Goal: Book appointment/travel/reservation

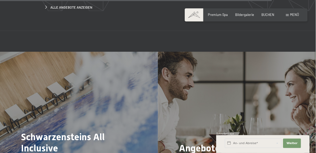
scroll to position [1883, 0]
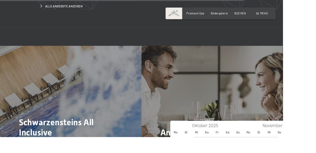
type input "2026"
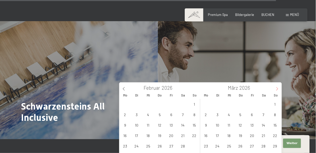
scroll to position [1914, 0]
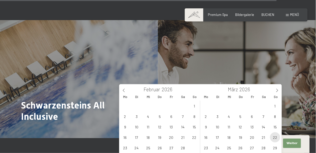
click at [277, 140] on span "22" at bounding box center [275, 138] width 10 height 10
click at [230, 151] on span "25" at bounding box center [229, 148] width 10 height 10
type input "So. 22.03.2026 - Mi. 25.03.2026"
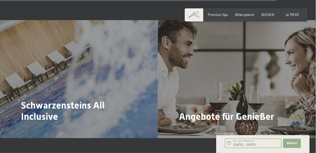
click at [296, 146] on span "Weiter" at bounding box center [291, 144] width 11 height 4
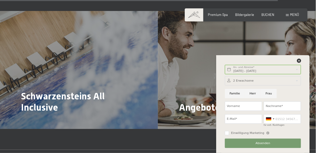
scroll to position [1924, 0]
click at [237, 99] on input "Familie" at bounding box center [235, 93] width 20 height 9
click at [236, 99] on input "Familie" at bounding box center [235, 93] width 20 height 9
click at [239, 99] on input "Familie" at bounding box center [235, 93] width 20 height 9
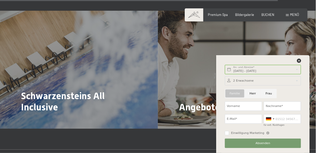
radio input "false"
click at [254, 99] on input "Herr" at bounding box center [253, 93] width 16 height 9
radio input "true"
click at [251, 111] on input "Vorname" at bounding box center [243, 106] width 37 height 9
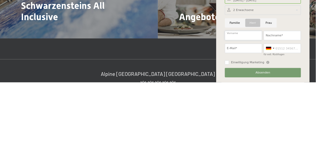
scroll to position [1943, 0]
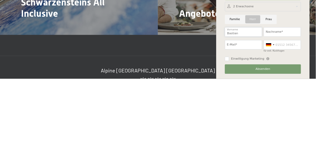
type input "Bastian"
click at [287, 108] on input "Nachname*" at bounding box center [282, 106] width 37 height 9
type input "Scholz"
click at [248, 119] on input "E-Mail*" at bounding box center [243, 119] width 37 height 9
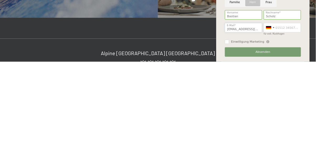
scroll to position [1947, 0]
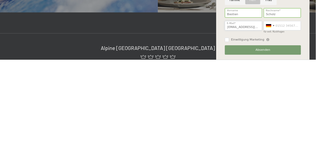
type input "Bastscho31@magenta.de"
click at [280, 143] on button "Absenden" at bounding box center [263, 143] width 76 height 9
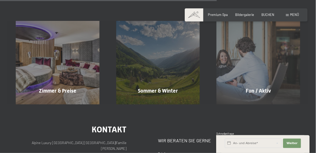
scroll to position [330, 0]
click at [273, 15] on span "BUCHEN" at bounding box center [267, 14] width 13 height 4
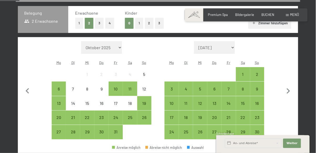
scroll to position [111, 0]
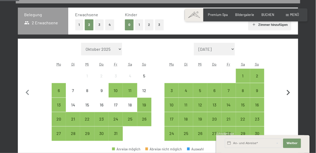
click at [289, 95] on icon "button" at bounding box center [288, 93] width 11 height 11
select select "2025-11-01"
select select "2025-12-01"
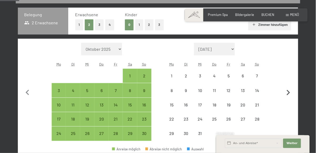
click at [290, 91] on icon "button" at bounding box center [288, 93] width 11 height 11
select select "2025-12-01"
select select "2026-01-01"
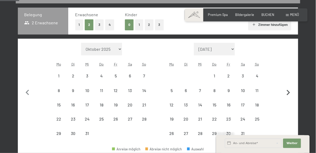
click at [290, 93] on icon "button" at bounding box center [288, 93] width 3 height 6
select select "2026-01-01"
select select "2026-02-01"
select select "2026-01-01"
select select "2026-02-01"
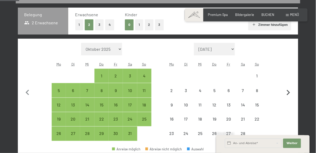
click at [287, 92] on icon "button" at bounding box center [288, 93] width 11 height 11
select select "2026-02-01"
select select "2026-03-01"
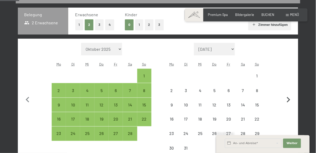
select select "2026-02-01"
select select "2026-03-01"
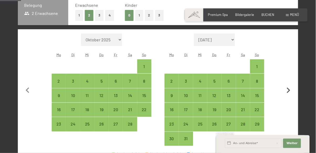
scroll to position [124, 0]
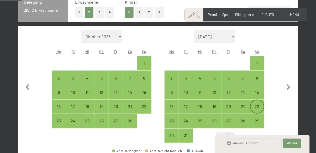
click at [259, 107] on div "22" at bounding box center [256, 111] width 13 height 13
select select "2026-02-01"
select select "2026-03-01"
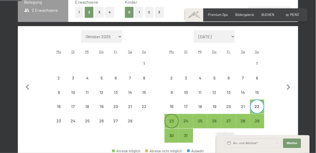
click at [172, 123] on div "23" at bounding box center [171, 125] width 13 height 13
select select "2026-02-01"
select select "2026-03-01"
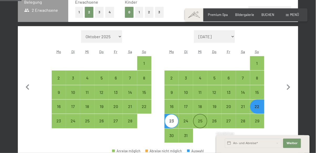
click at [204, 122] on div "25" at bounding box center [200, 125] width 13 height 13
select select "2026-02-01"
select select "2026-03-01"
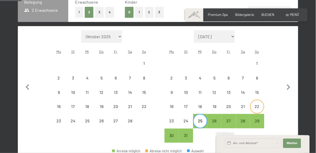
click at [258, 108] on div "22" at bounding box center [256, 111] width 13 height 13
select select "2026-02-01"
select select "2026-03-01"
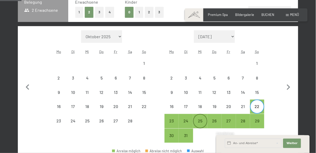
click at [204, 121] on div "25" at bounding box center [200, 125] width 13 height 13
select select "2026-02-01"
select select "2026-03-01"
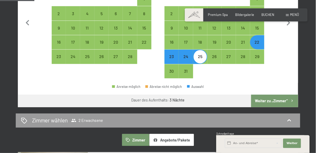
scroll to position [189, 0]
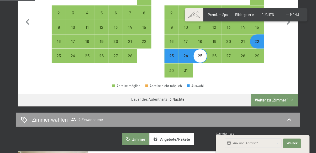
click at [285, 101] on button "Weiter zu „Zimmer“" at bounding box center [274, 100] width 47 height 13
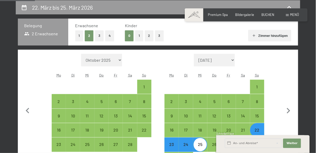
select select "2026-02-01"
select select "2026-03-01"
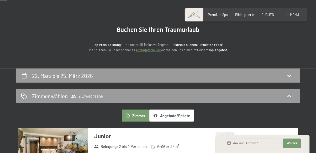
scroll to position [37, 0]
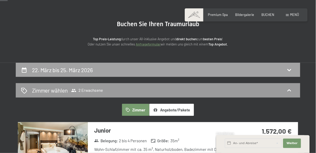
click at [251, 70] on div "22. März bis 25. März 2026" at bounding box center [158, 70] width 274 height 8
select select "2026-02-01"
select select "2026-03-01"
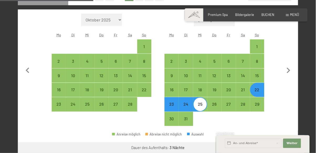
scroll to position [141, 0]
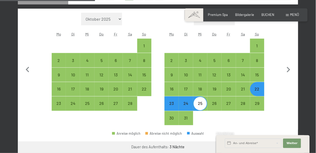
click at [173, 105] on div "23" at bounding box center [171, 108] width 13 height 13
select select "2026-02-01"
select select "2026-03-01"
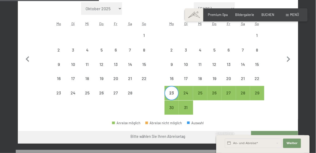
scroll to position [155, 0]
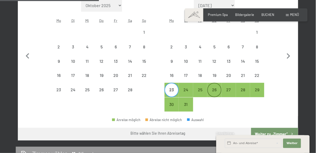
click at [216, 89] on div "26" at bounding box center [214, 94] width 13 height 13
select select "2026-02-01"
select select "2026-03-01"
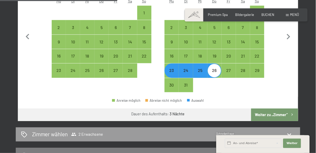
click at [286, 116] on button "Weiter zu „Zimmer“" at bounding box center [274, 115] width 47 height 13
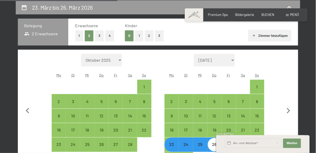
select select "2026-02-01"
select select "2026-03-01"
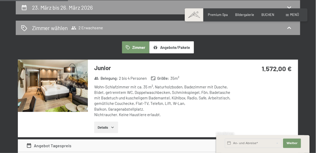
click at [179, 47] on button "Angebote/Pakete" at bounding box center [171, 47] width 45 height 12
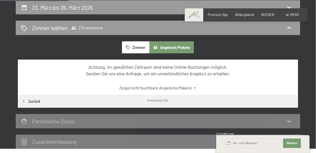
click at [142, 49] on button "Zimmer" at bounding box center [135, 47] width 27 height 12
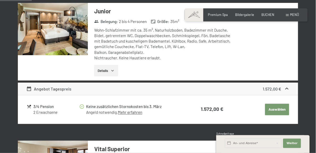
scroll to position [157, 0]
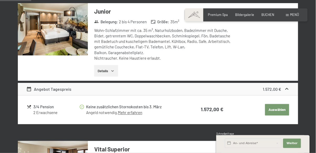
click at [105, 66] on button "Details" at bounding box center [106, 71] width 24 height 12
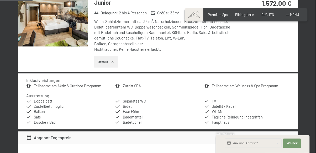
scroll to position [166, 0]
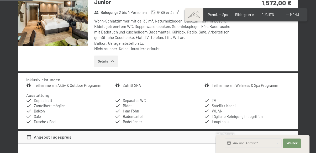
click at [295, 15] on span "Menü" at bounding box center [294, 15] width 9 height 4
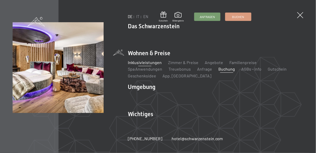
click at [154, 65] on link "Inklusivleistungen" at bounding box center [145, 62] width 34 height 5
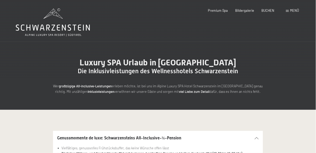
click at [287, 13] on div "Menü" at bounding box center [292, 10] width 13 height 5
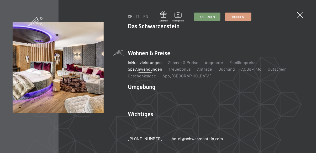
click at [162, 67] on link "Spa Anwendungen" at bounding box center [145, 69] width 35 height 5
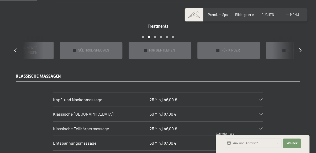
scroll to position [392, 0]
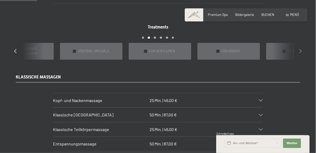
click at [300, 51] on div at bounding box center [300, 51] width 2 height 6
click at [300, 49] on icon at bounding box center [300, 51] width 2 height 4
click at [299, 50] on icon at bounding box center [300, 51] width 2 height 4
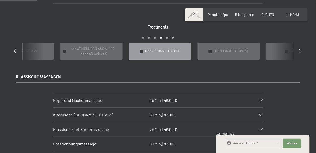
click at [178, 49] on span "PAARBEHANDLUNGEN" at bounding box center [162, 51] width 34 height 5
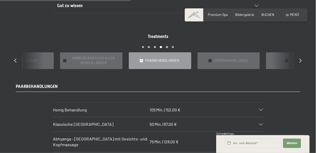
scroll to position [382, 0]
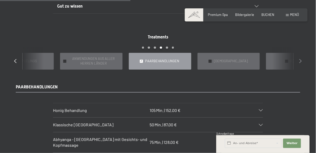
click at [300, 60] on icon at bounding box center [300, 61] width 2 height 4
click at [178, 59] on span "DIE PRIVATE SPA SUITE" at bounding box center [162, 61] width 35 height 5
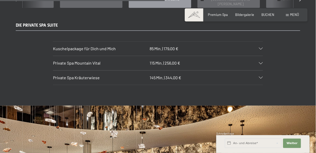
scroll to position [445, 0]
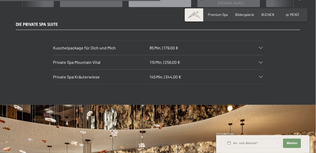
click at [260, 45] on div "Kuschelpackage für Dich und Mich 85 Min. | 179,00 €" at bounding box center [158, 48] width 210 height 14
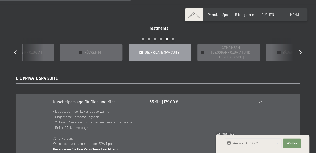
scroll to position [390, 0]
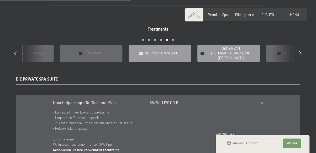
click at [239, 49] on span "GEMEINSAM BADEN UND KUSCHELN" at bounding box center [231, 53] width 50 height 14
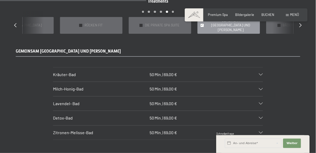
scroll to position [416, 0]
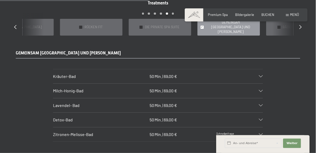
click at [261, 103] on div "Lavendel- Bad 50 Min. | 69,00 €" at bounding box center [158, 106] width 210 height 14
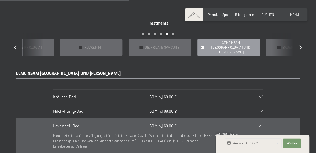
scroll to position [395, 0]
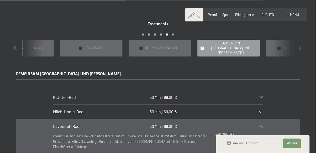
click at [300, 46] on icon at bounding box center [300, 48] width 2 height 4
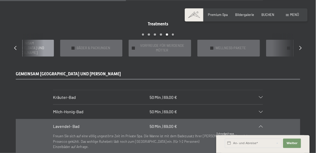
click at [296, 50] on div "Treatments slide 22 to 26 of 22 ✓ BÄDER & PACKUNGEN ✓ VORFREUDE FÜR WERDENDE MÜ…" at bounding box center [158, 38] width 302 height 35
click at [300, 47] on icon at bounding box center [300, 48] width 2 height 4
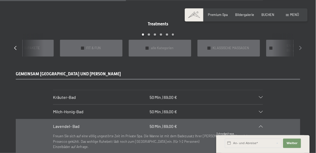
click at [299, 46] on icon at bounding box center [300, 48] width 2 height 4
click at [300, 48] on div at bounding box center [300, 48] width 2 height 6
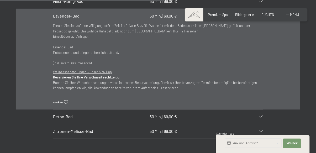
scroll to position [506, 0]
click at [261, 129] on div "Zitronen-Melisse-Bad 50 Min. | 69,00 €" at bounding box center [158, 132] width 210 height 14
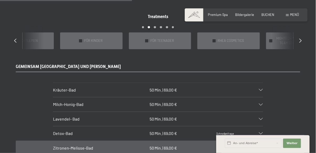
scroll to position [403, 0]
click at [259, 117] on div "Lavendel- Bad 50 Min. | 69,00 €" at bounding box center [158, 119] width 210 height 14
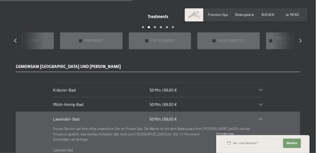
click at [260, 104] on icon at bounding box center [261, 105] width 4 height 2
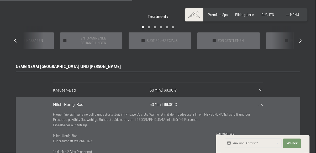
scroll to position [403, 0]
click at [20, 38] on div "Treatments slide 6 to 10 of 22 ✓ BÄDER & PACKUNGEN ✓ VORFREUDE FÜR WERDENDE MÜT…" at bounding box center [158, 31] width 302 height 35
click at [22, 37] on div "Treatments slide 6 to 10 of 22 ✓ BÄDER & PACKUNGEN ✓ VORFREUDE FÜR WERDENDE MÜT…" at bounding box center [158, 31] width 302 height 35
click at [20, 40] on div "Treatments slide 6 to 10 of 22 ✓ BÄDER & PACKUNGEN ✓ VORFREUDE FÜR WERDENDE MÜT…" at bounding box center [158, 31] width 302 height 35
click at [300, 40] on icon at bounding box center [300, 41] width 2 height 4
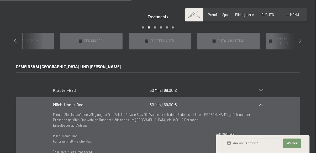
click at [300, 40] on icon at bounding box center [300, 41] width 2 height 4
click at [300, 40] on div at bounding box center [300, 41] width 2 height 6
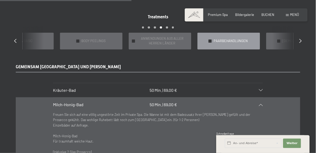
click at [242, 39] on span "PAARBEHANDLUNGEN" at bounding box center [231, 41] width 34 height 5
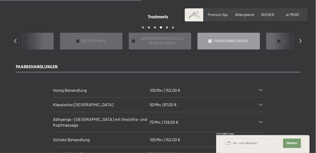
scroll to position [400, 0]
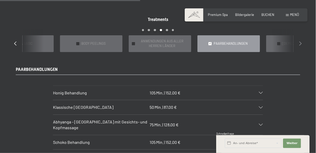
click at [300, 42] on icon at bounding box center [300, 43] width 2 height 4
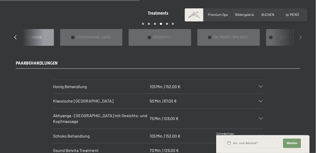
scroll to position [406, 0]
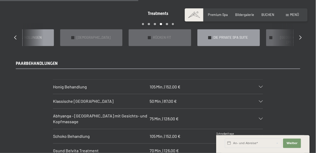
click at [248, 36] on span "DIE PRIVATE SPA SUITE" at bounding box center [230, 37] width 35 height 5
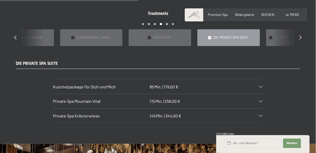
click at [259, 114] on div "Private Spa Kräuterwiese 145 Min. | 344,00 €" at bounding box center [158, 116] width 210 height 14
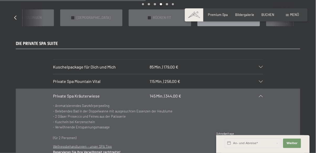
scroll to position [423, 0]
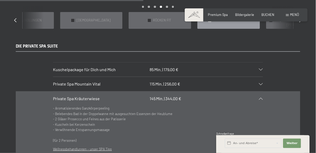
click at [262, 82] on div "Private Spa Mountain Vital 115 Min. | 256,00 €" at bounding box center [158, 84] width 210 height 14
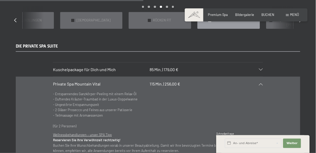
click at [261, 68] on div "Kuschelpackage für Dich und Mich 85 Min. | 179,00 €" at bounding box center [158, 70] width 210 height 14
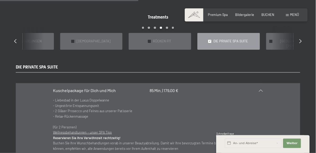
scroll to position [407, 0]
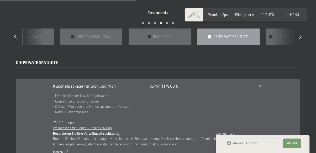
click at [304, 34] on div "Treatments slide 18 to 22 of 22 ✓ BÄDER & PACKUNGEN ✓ VORFREUDE FÜR WERDENDE MÜ…" at bounding box center [158, 27] width 302 height 35
click at [300, 35] on icon at bounding box center [300, 36] width 2 height 4
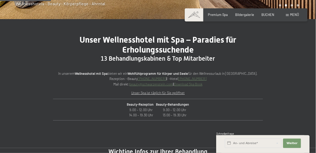
scroll to position [150, 0]
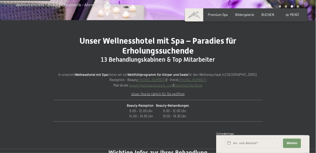
click at [296, 14] on span "Menü" at bounding box center [294, 15] width 9 height 4
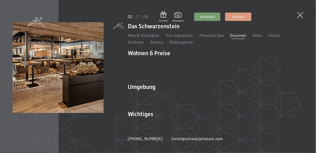
click at [235, 38] on link "Gourmet" at bounding box center [238, 35] width 16 height 5
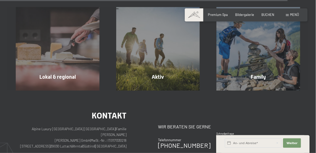
scroll to position [1419, 0]
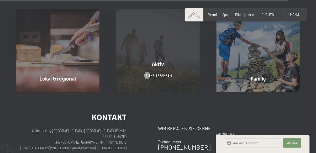
click at [158, 62] on div "Aktiv Mehr erfahren" at bounding box center [158, 51] width 100 height 84
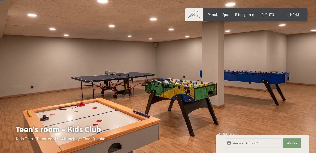
scroll to position [17, 0]
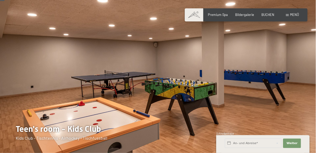
click at [300, 87] on div at bounding box center [237, 68] width 158 height 170
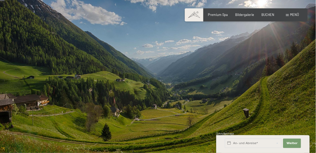
click at [306, 88] on div at bounding box center [237, 68] width 158 height 170
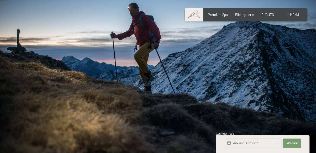
click at [305, 89] on div at bounding box center [237, 68] width 158 height 170
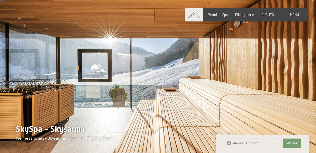
click at [303, 93] on div at bounding box center [237, 68] width 158 height 170
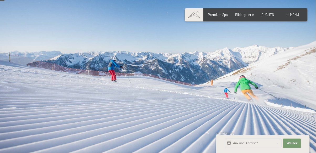
click at [300, 97] on div at bounding box center [237, 68] width 158 height 170
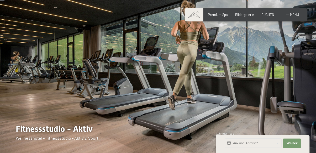
click at [300, 85] on div at bounding box center [237, 68] width 158 height 170
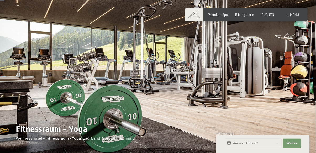
click at [299, 95] on div at bounding box center [237, 68] width 158 height 170
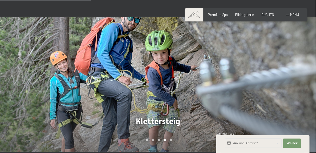
scroll to position [333, 0]
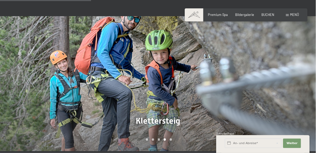
click at [304, 85] on div at bounding box center [237, 83] width 158 height 135
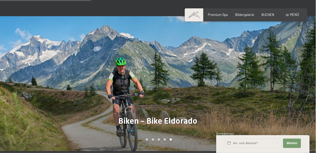
click at [306, 80] on div at bounding box center [237, 83] width 158 height 135
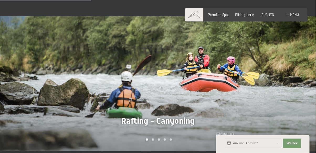
click at [299, 82] on div at bounding box center [237, 83] width 158 height 135
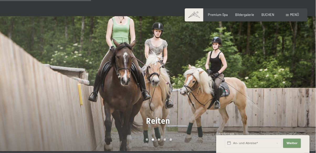
click at [299, 82] on div at bounding box center [237, 83] width 158 height 135
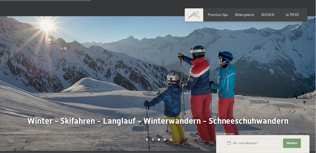
click at [298, 84] on div at bounding box center [237, 83] width 158 height 135
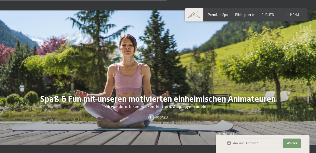
scroll to position [619, 0]
click at [304, 65] on div at bounding box center [158, 78] width 316 height 135
click at [302, 63] on div at bounding box center [158, 78] width 316 height 135
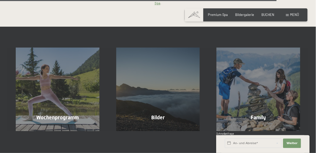
scroll to position [1054, 0]
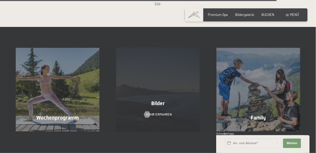
click at [182, 100] on div "Bilder" at bounding box center [158, 103] width 100 height 7
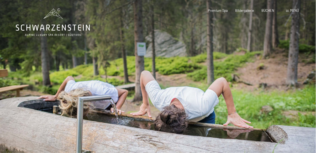
click at [300, 78] on div at bounding box center [237, 85] width 158 height 170
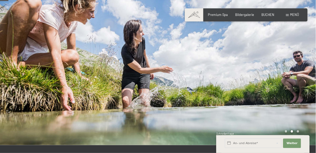
scroll to position [31, 0]
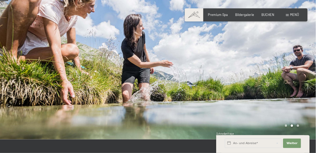
click at [296, 68] on div at bounding box center [237, 54] width 158 height 170
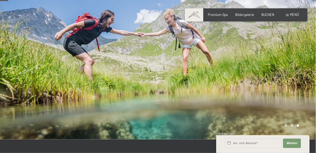
click at [301, 69] on div at bounding box center [237, 54] width 158 height 170
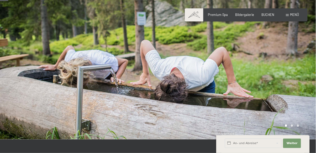
click at [301, 72] on div at bounding box center [237, 54] width 158 height 170
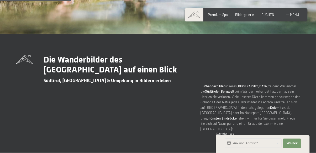
scroll to position [0, 0]
